Goal: Information Seeking & Learning: Learn about a topic

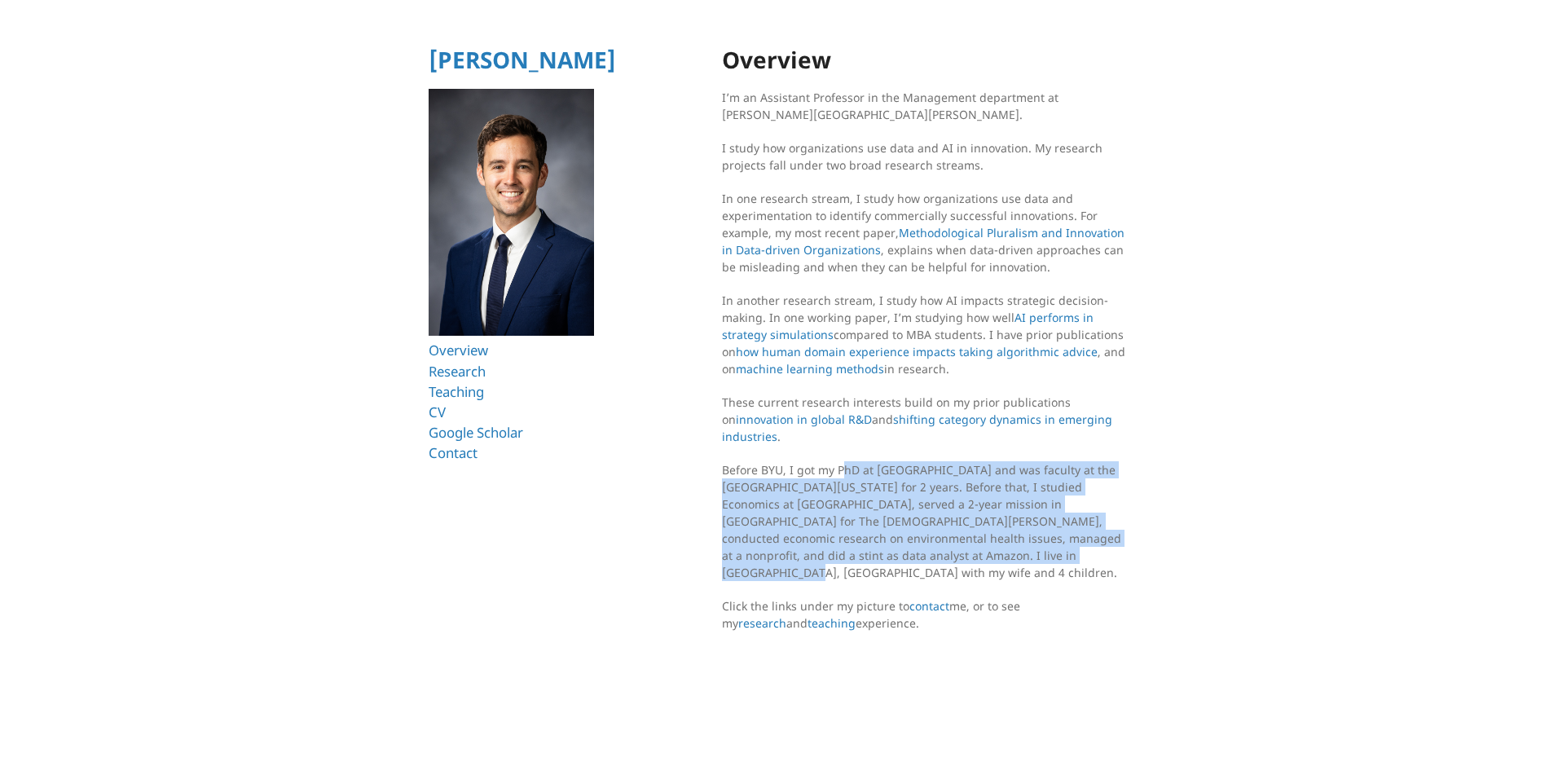
drag, startPoint x: 847, startPoint y: 469, endPoint x: 1057, endPoint y: 551, distance: 225.4
click at [1057, 551] on p "Before BYU, I got my PhD at [GEOGRAPHIC_DATA] and was faculty at the [GEOGRAPHI…" at bounding box center [925, 520] width 407 height 120
click at [899, 538] on p "Before BYU, I got my PhD at Harvard and was faculty at the University of Washin…" at bounding box center [925, 520] width 407 height 120
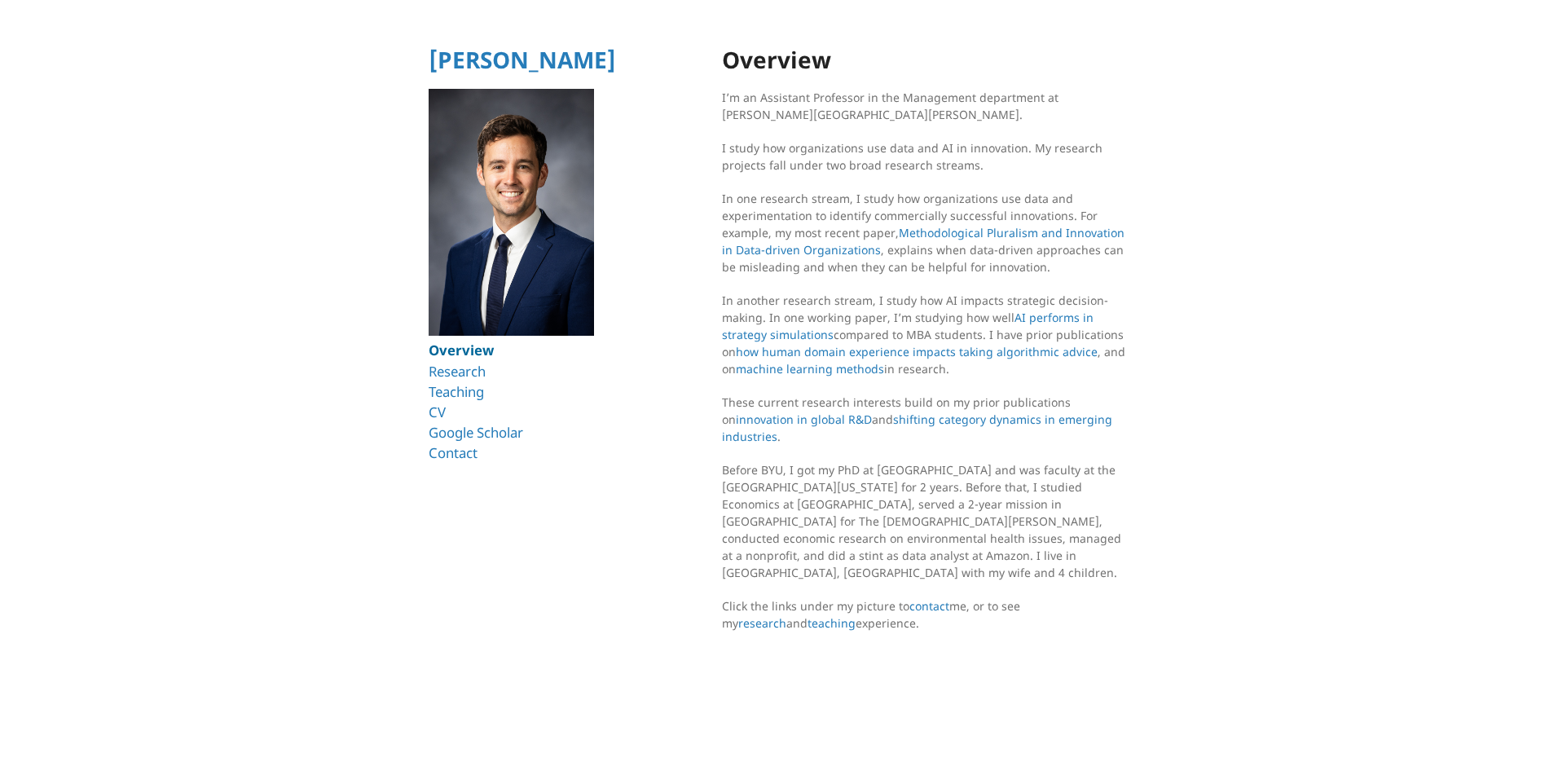
click at [460, 359] on link "Overview" at bounding box center [461, 350] width 65 height 19
click at [449, 371] on link "Research" at bounding box center [460, 371] width 63 height 19
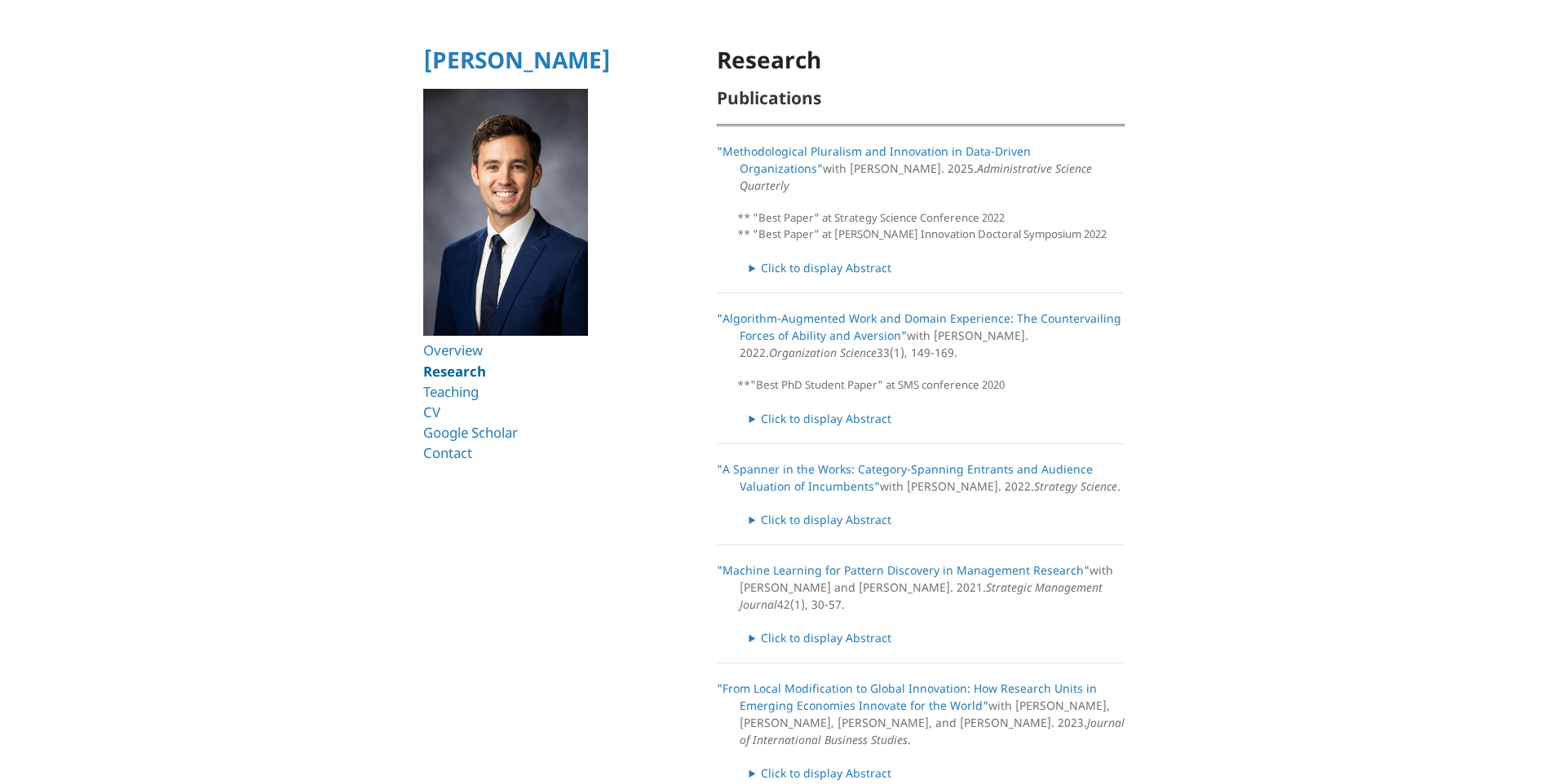
click at [452, 376] on link "Research" at bounding box center [454, 371] width 63 height 19
click at [469, 383] on link "Teaching" at bounding box center [454, 392] width 62 height 19
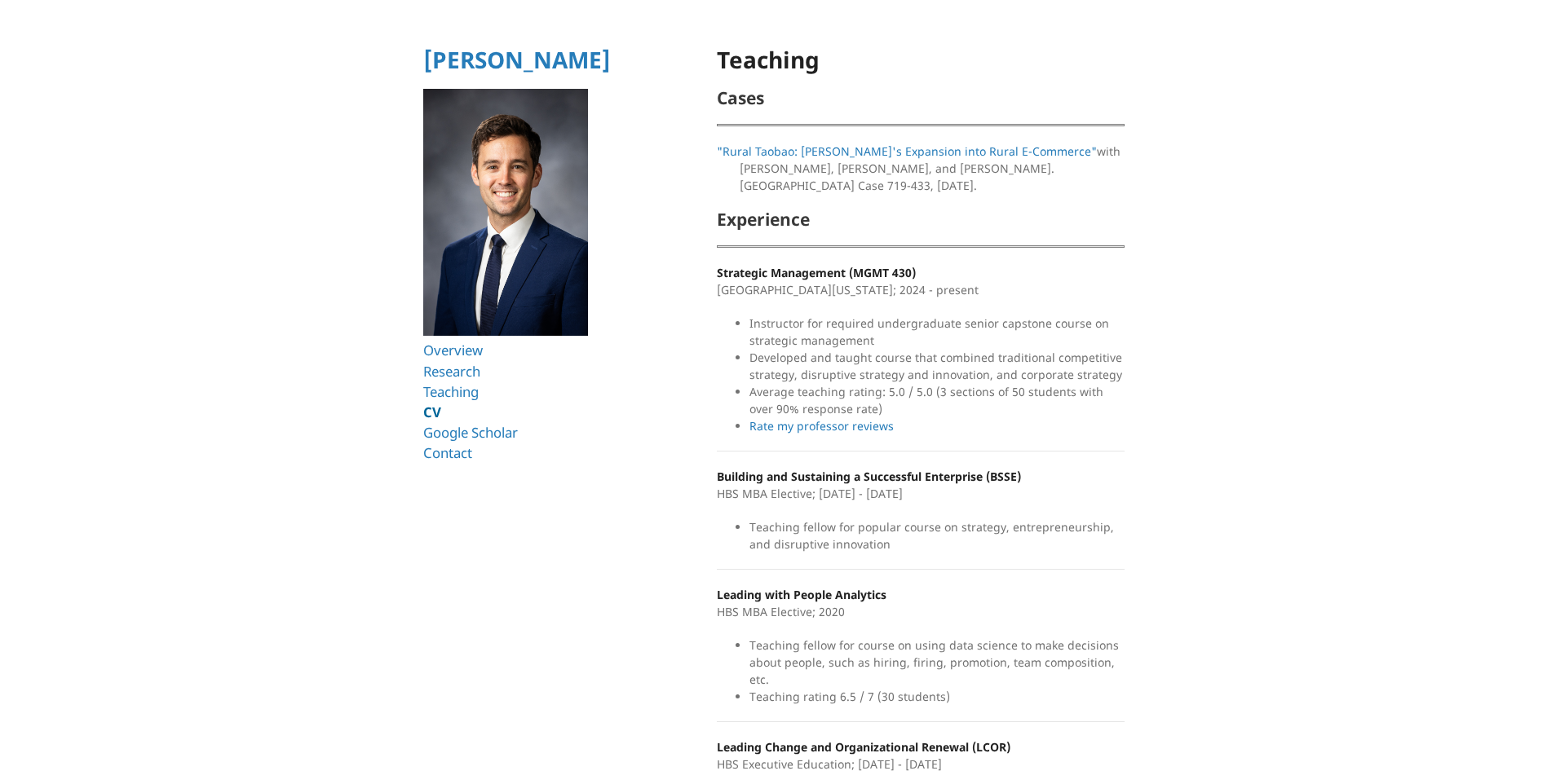
click at [428, 409] on link "CV" at bounding box center [432, 412] width 18 height 19
